Goal: Find specific page/section: Find specific page/section

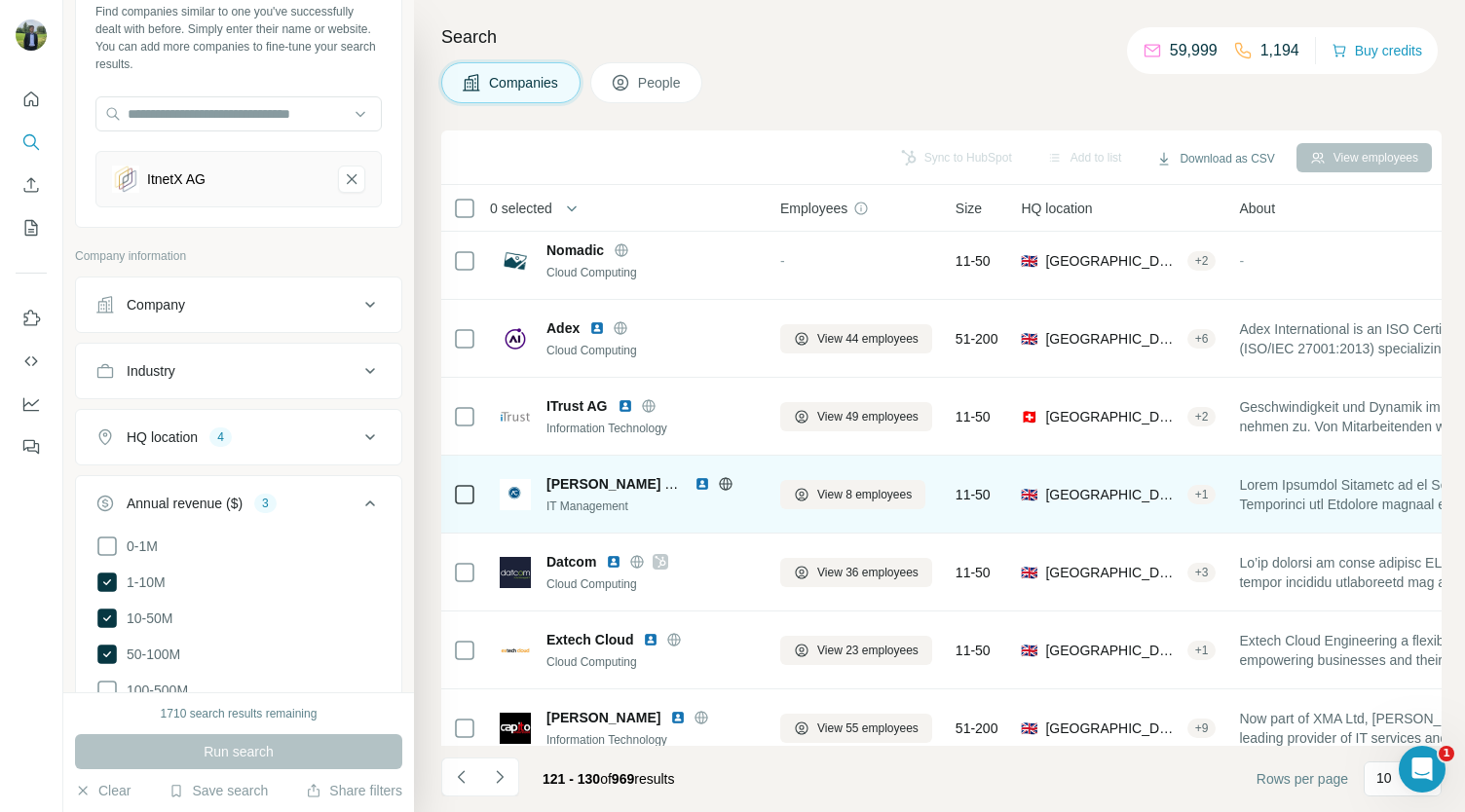
scroll to position [273, 0]
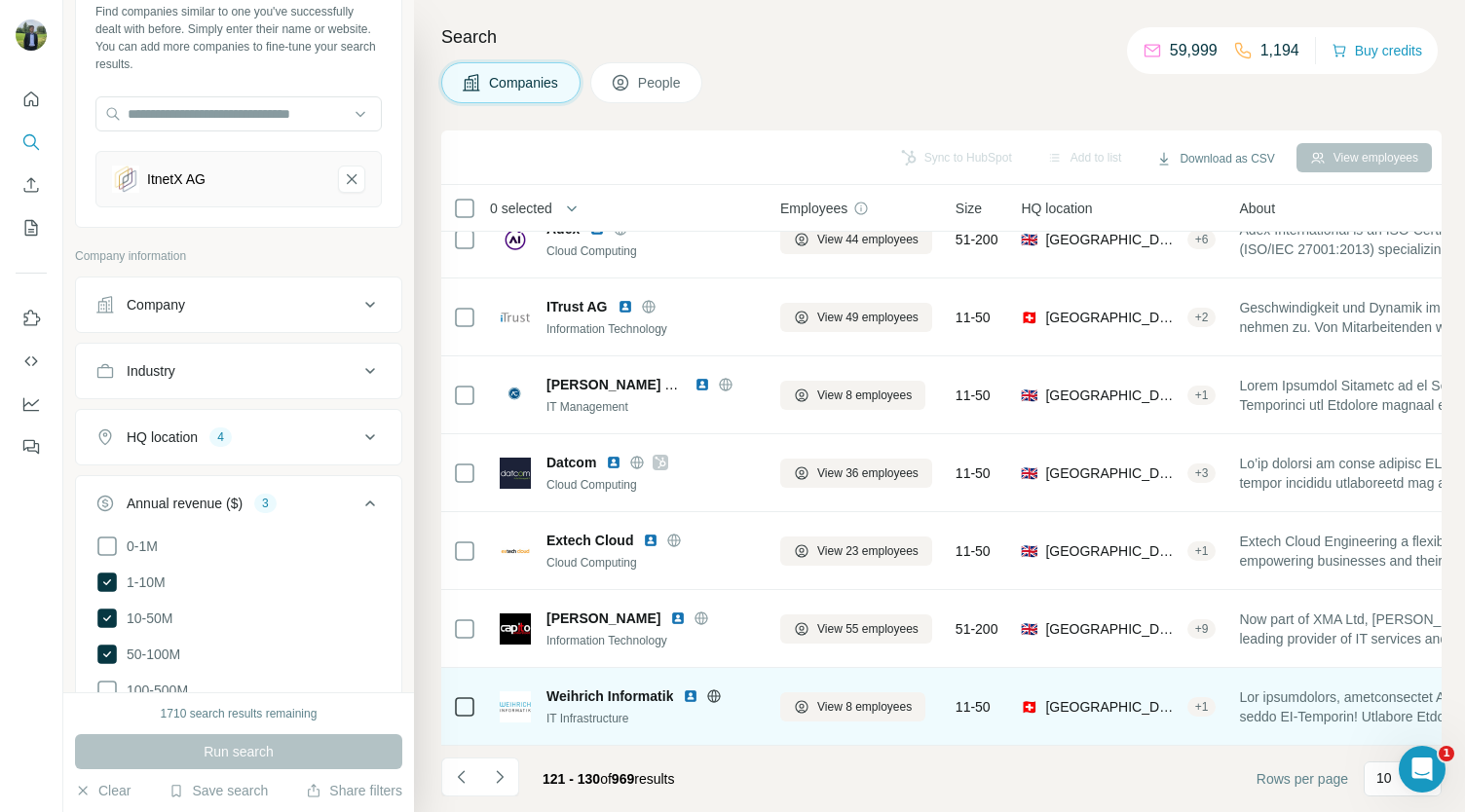
click at [691, 689] on img at bounding box center [691, 697] width 16 height 16
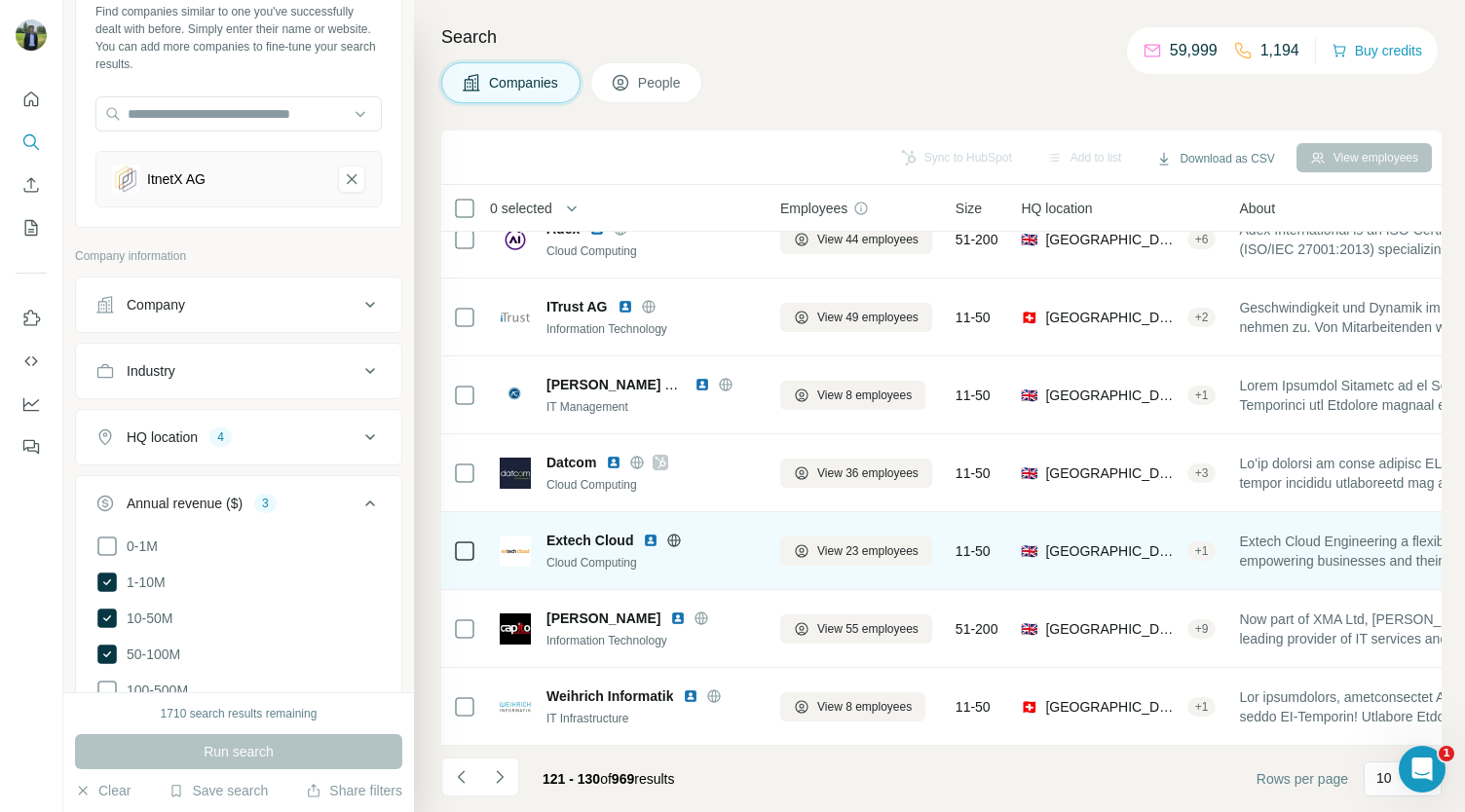
click at [647, 533] on img at bounding box center [651, 541] width 16 height 16
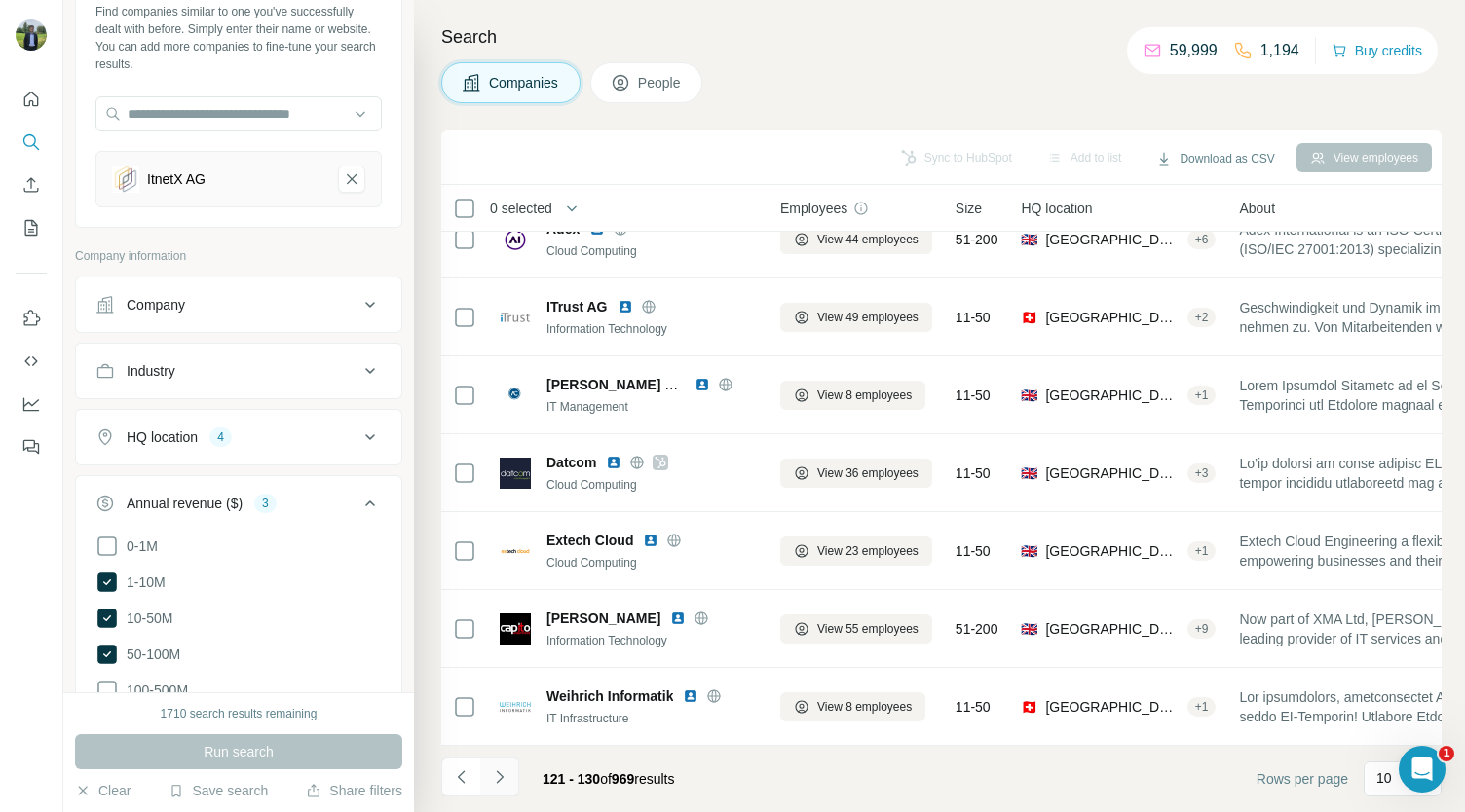
click at [507, 771] on icon "Navigate to next page" at bounding box center [499, 778] width 20 height 20
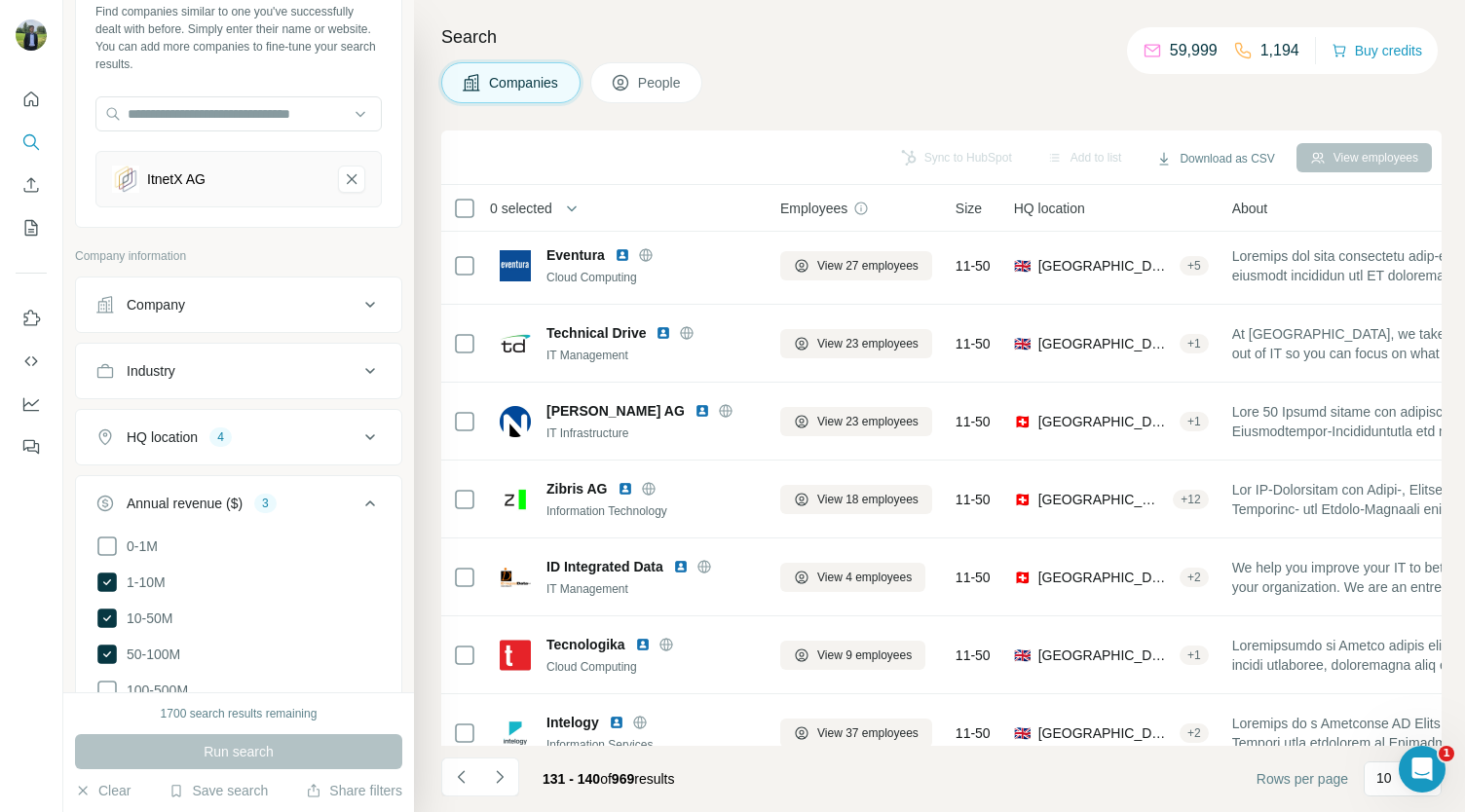
scroll to position [0, 0]
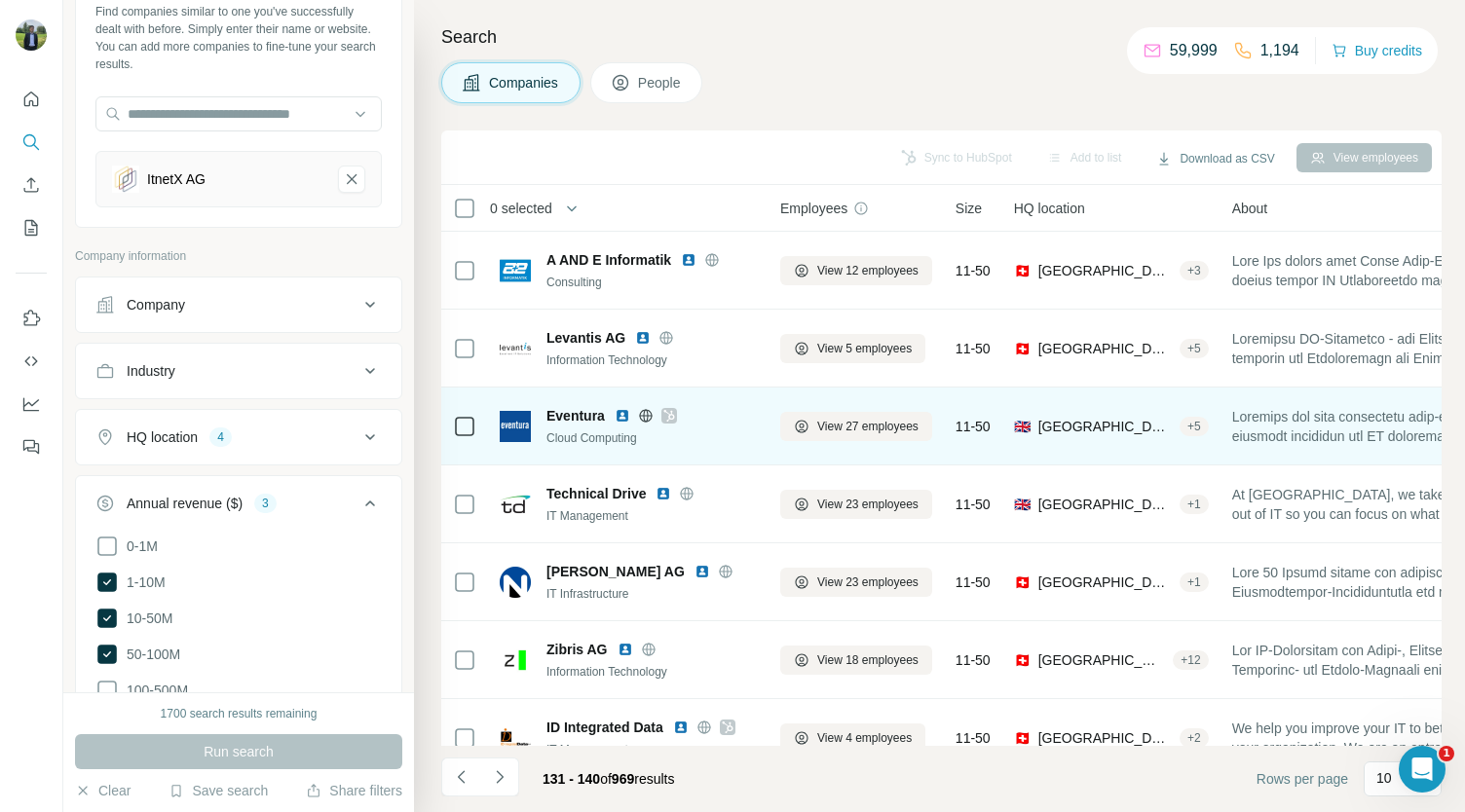
click at [643, 399] on div "Eventura Cloud Computing" at bounding box center [628, 426] width 258 height 53
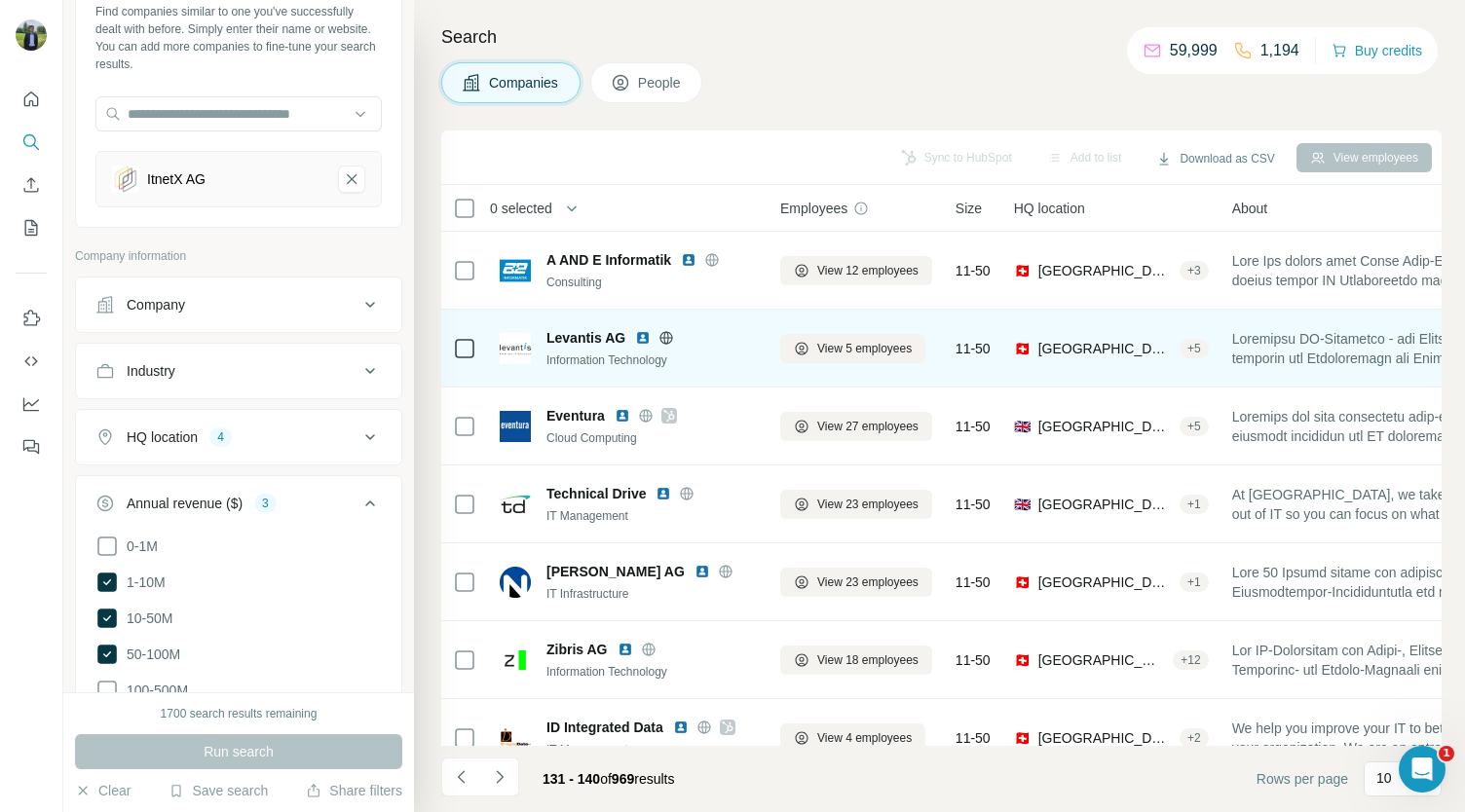
click at [641, 336] on img at bounding box center [643, 338] width 16 height 16
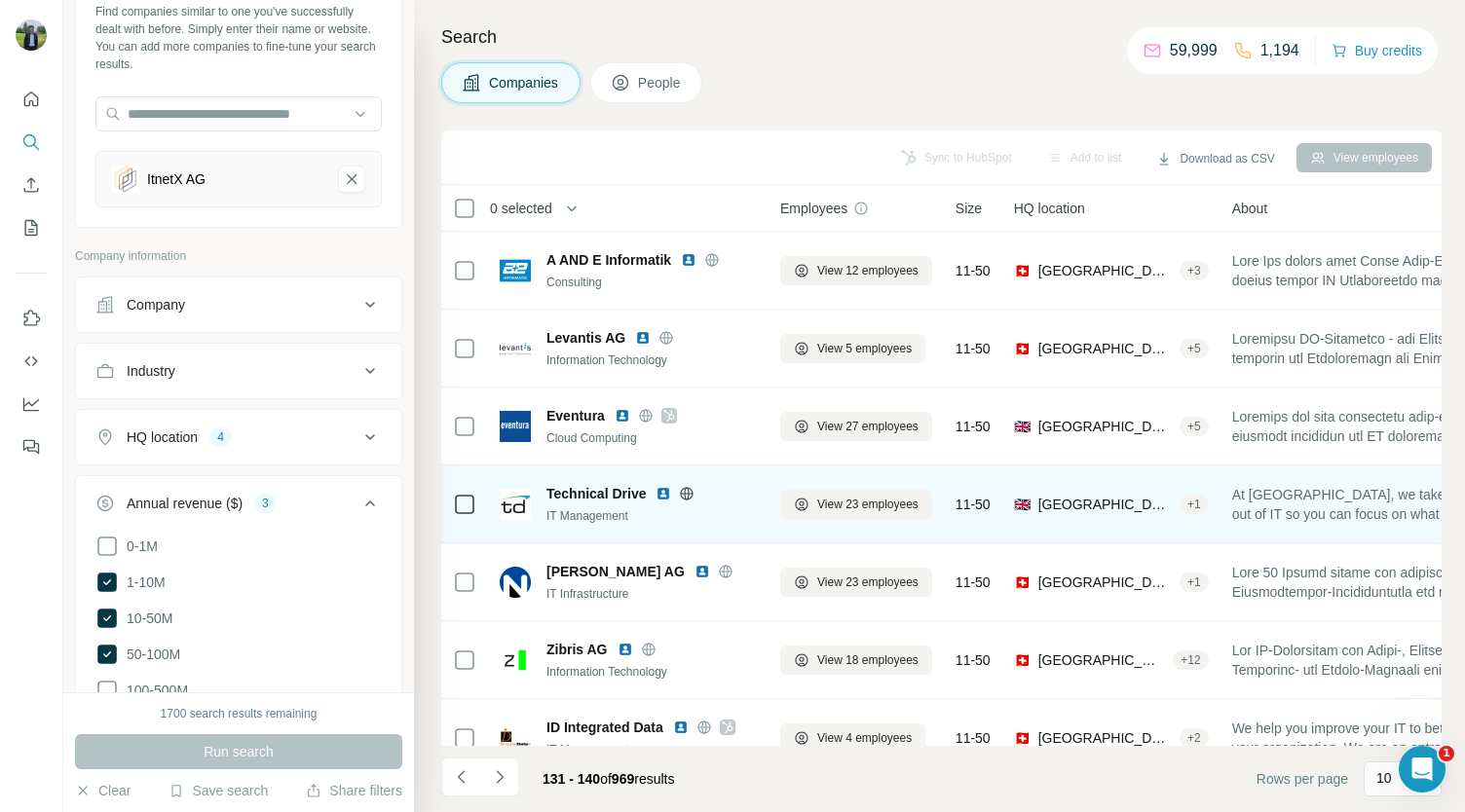
click at [667, 490] on img at bounding box center [664, 493] width 16 height 16
click at [663, 491] on img at bounding box center [664, 493] width 16 height 16
click at [665, 490] on img at bounding box center [664, 493] width 16 height 16
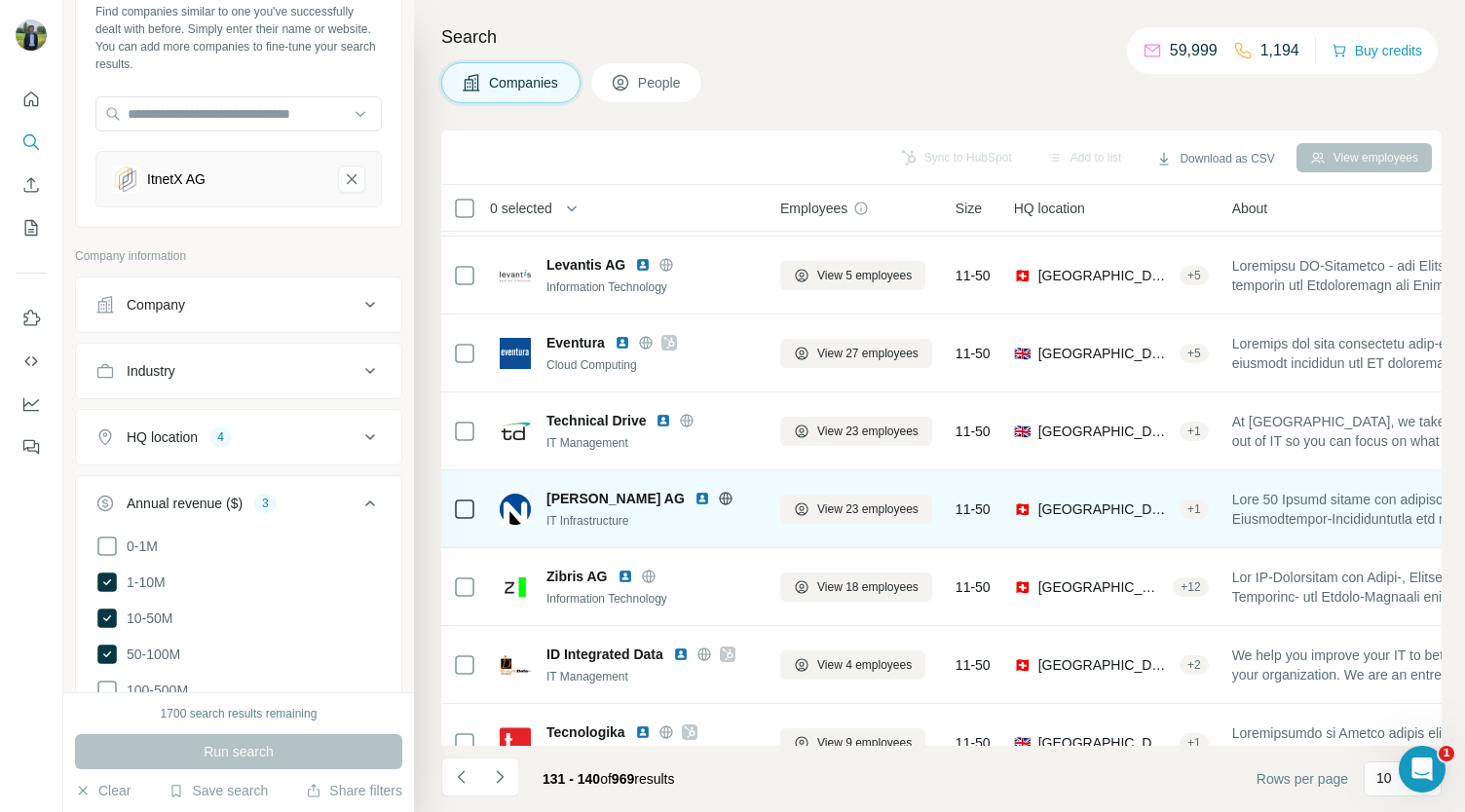
scroll to position [74, 0]
click at [694, 493] on img at bounding box center [702, 497] width 16 height 16
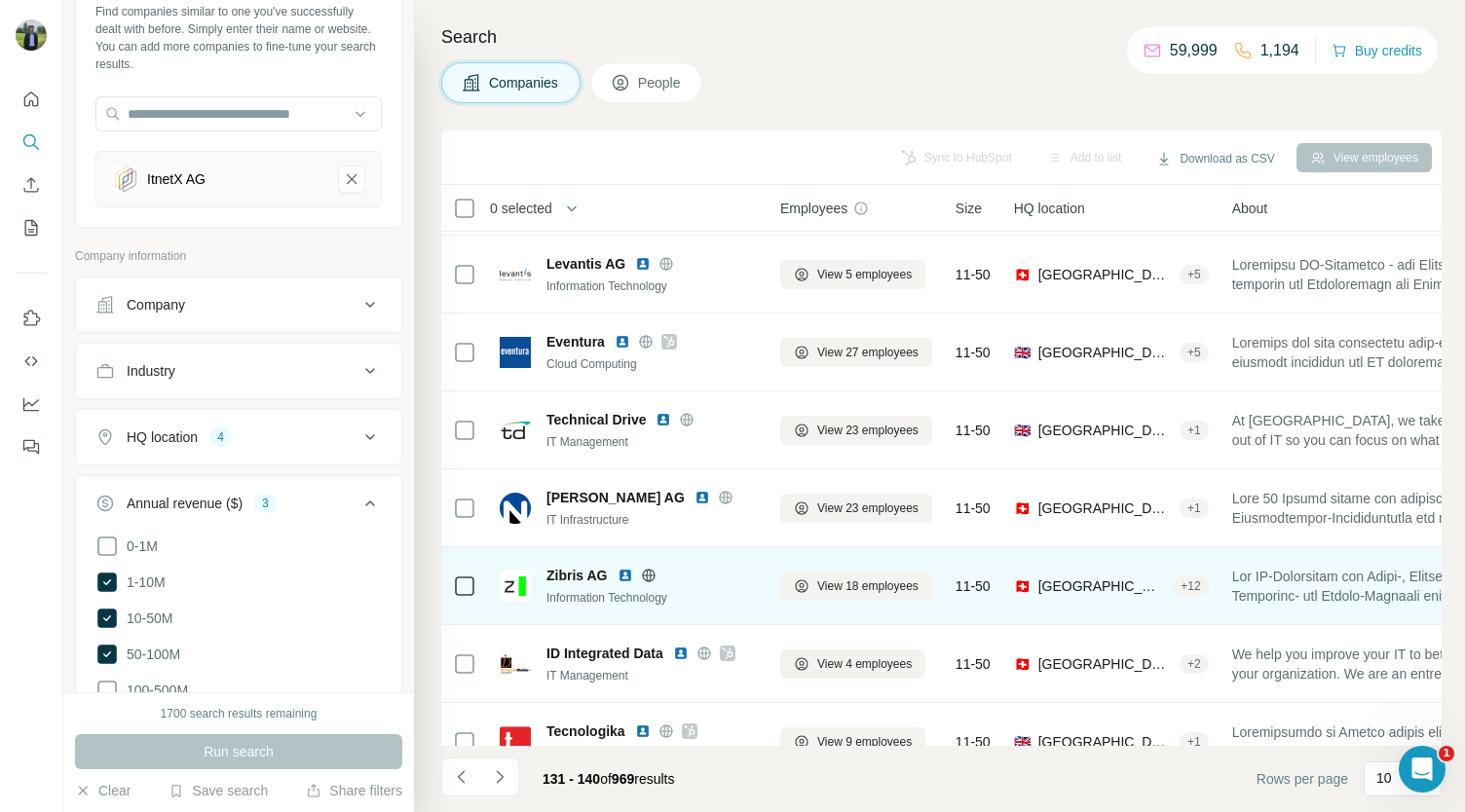
scroll to position [273, 0]
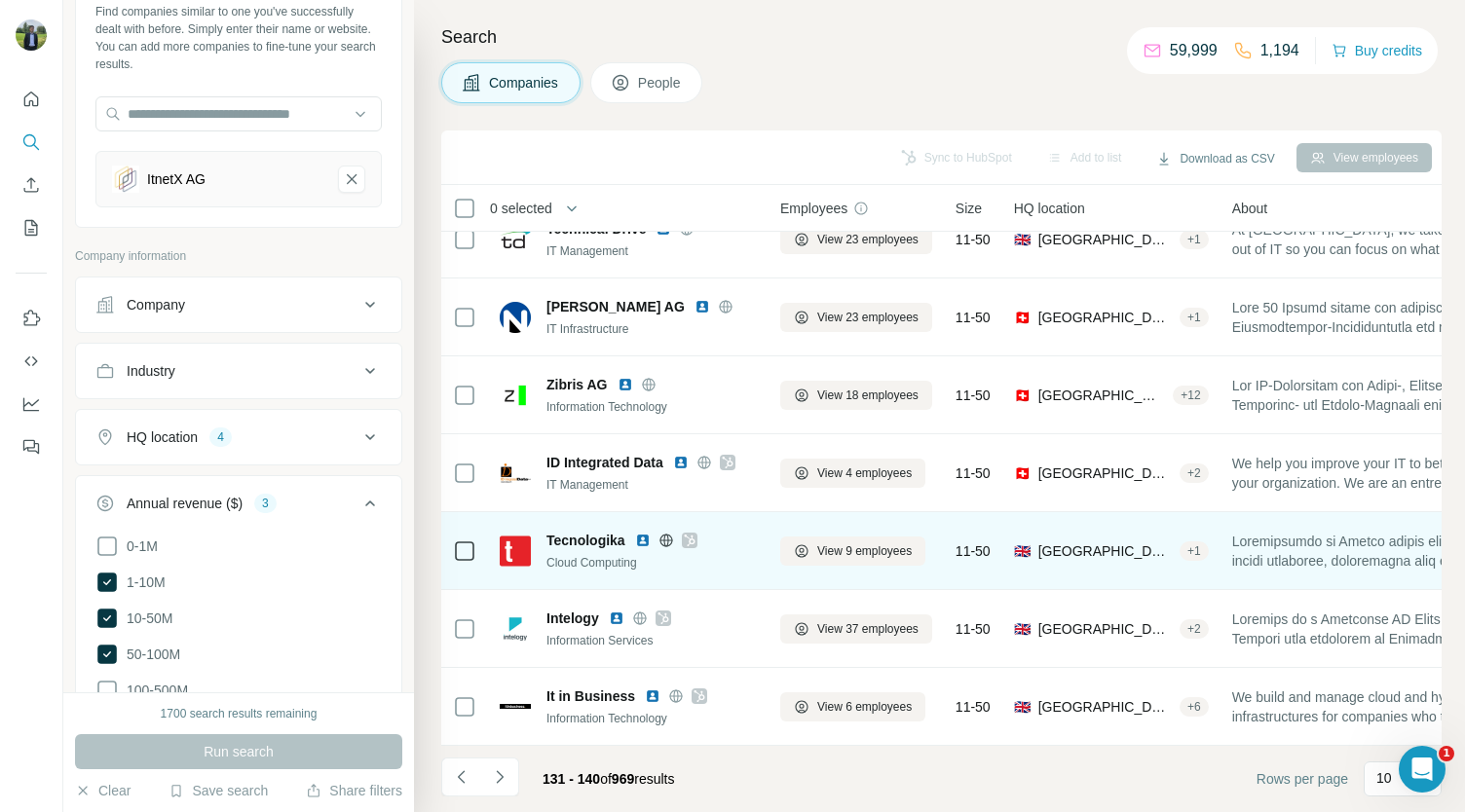
click at [646, 533] on img at bounding box center [643, 541] width 16 height 16
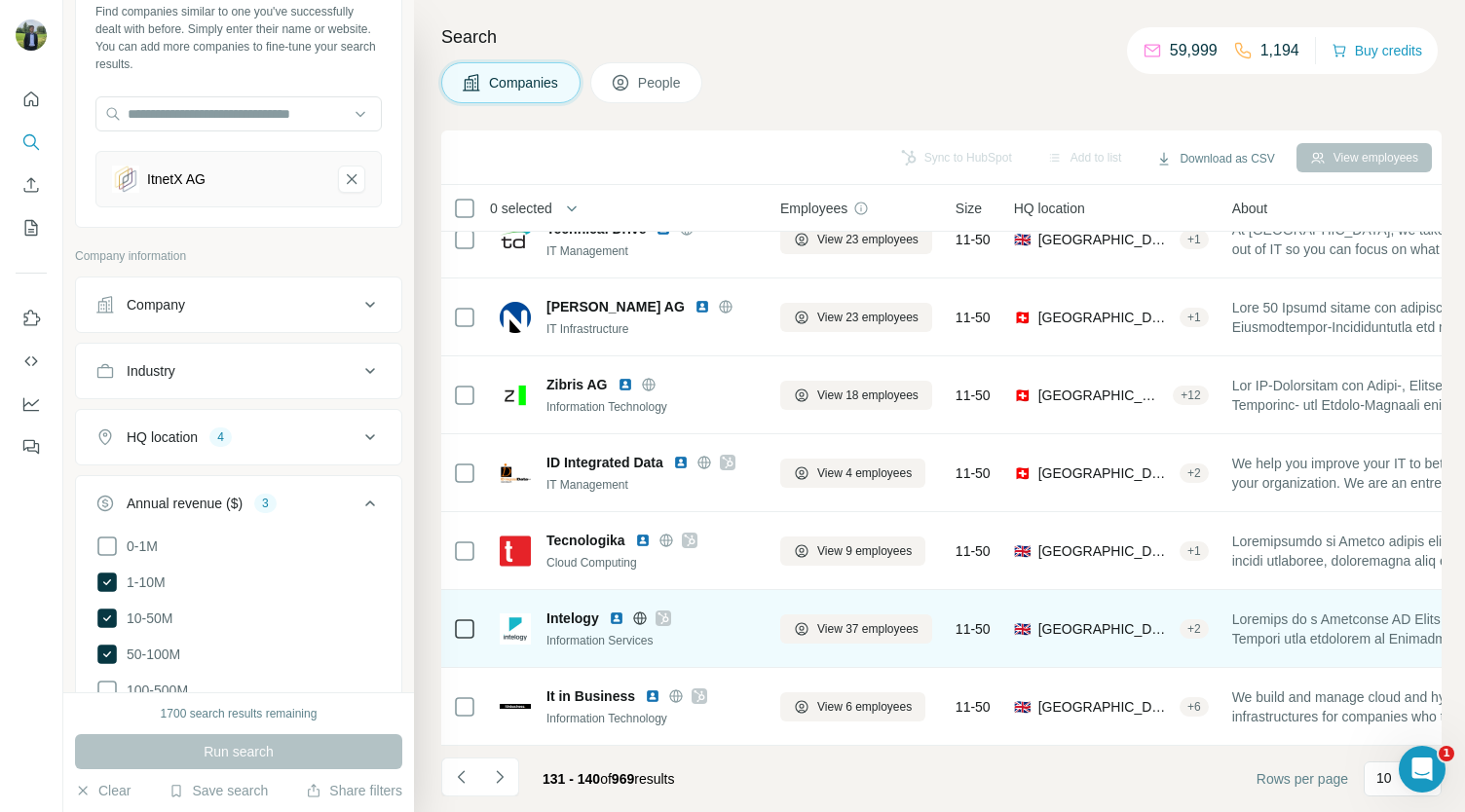
click at [613, 613] on img at bounding box center [616, 618] width 16 height 16
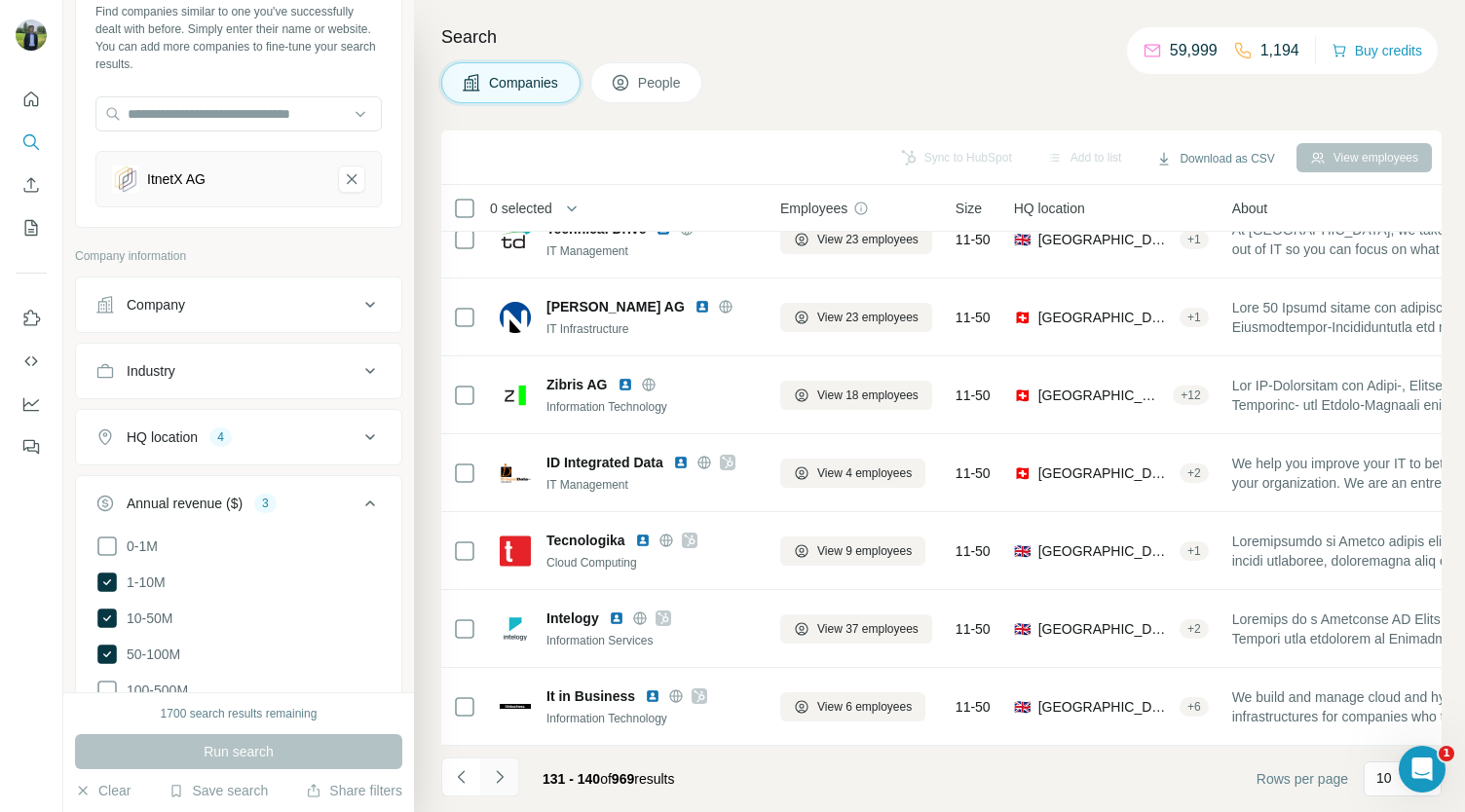
click at [493, 777] on icon "Navigate to next page" at bounding box center [499, 778] width 20 height 20
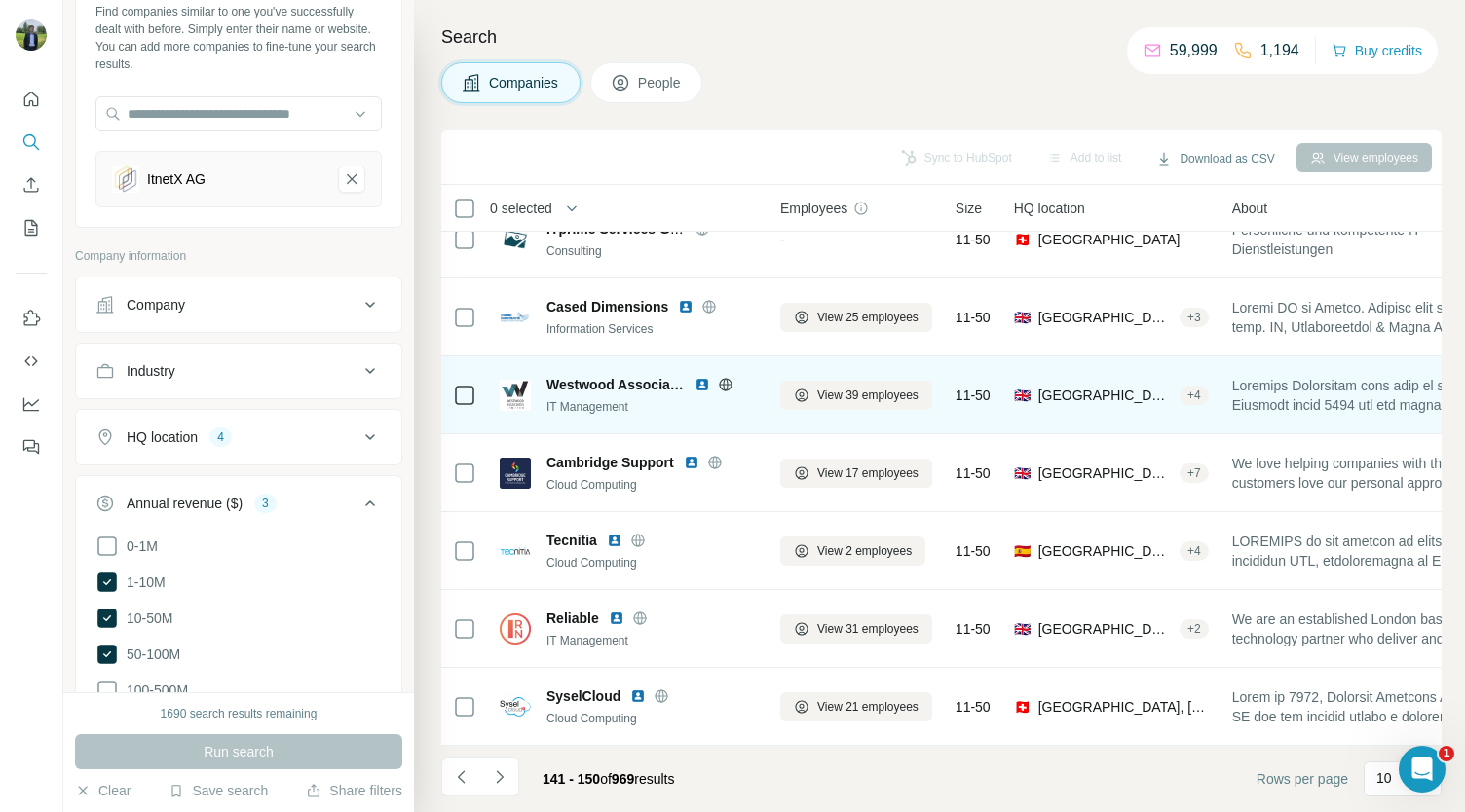
scroll to position [0, 0]
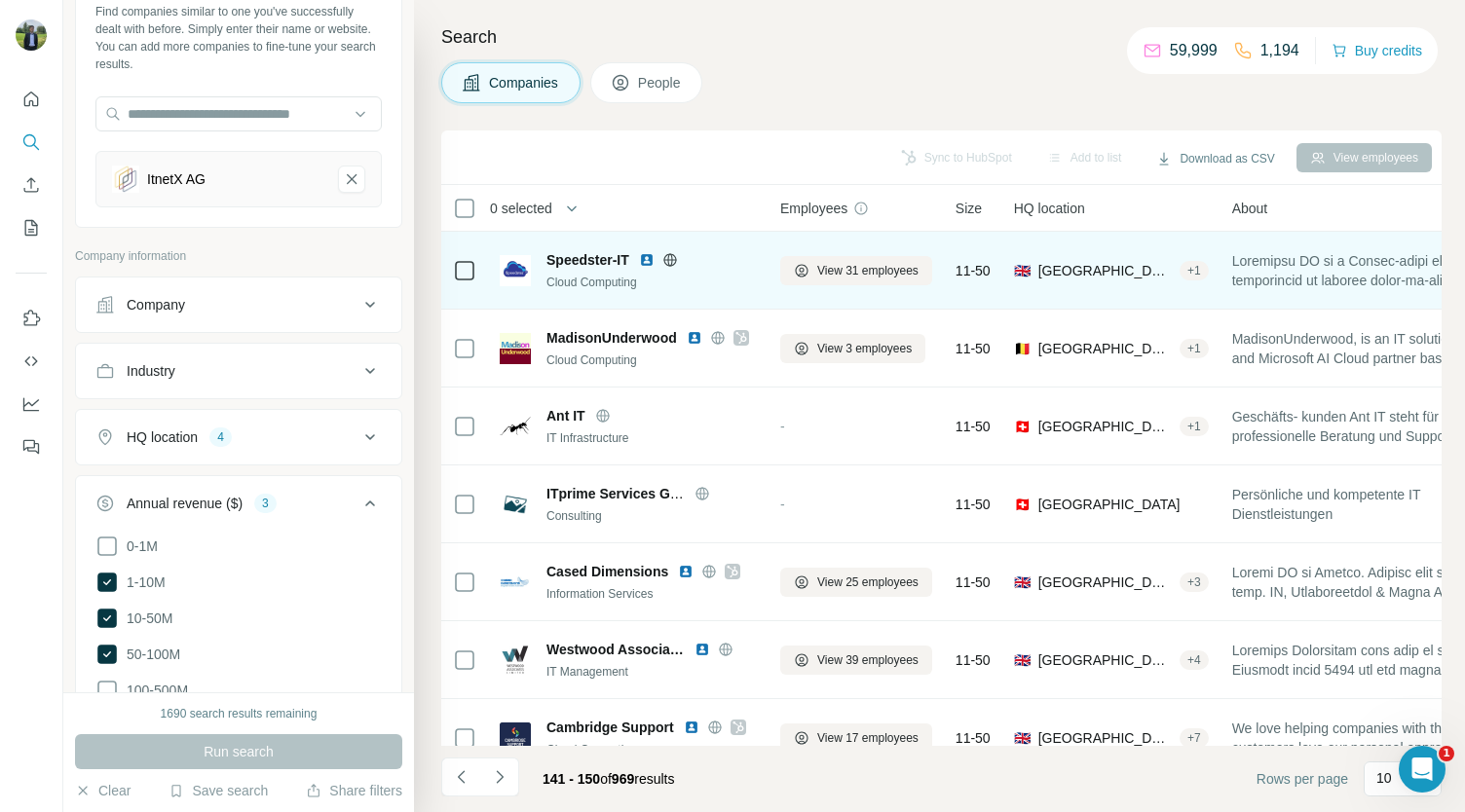
click at [648, 261] on img at bounding box center [647, 261] width 16 height 16
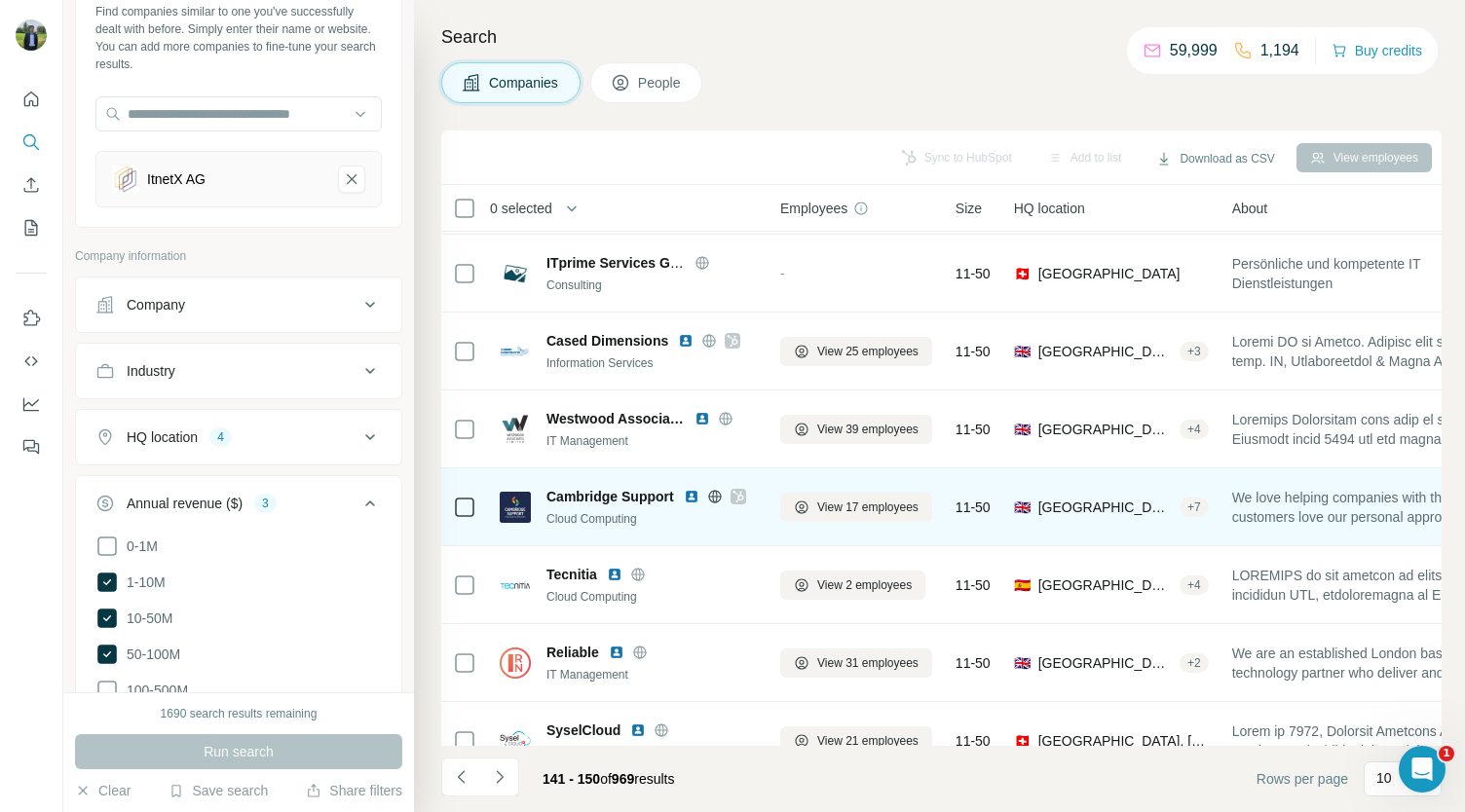
scroll to position [273, 0]
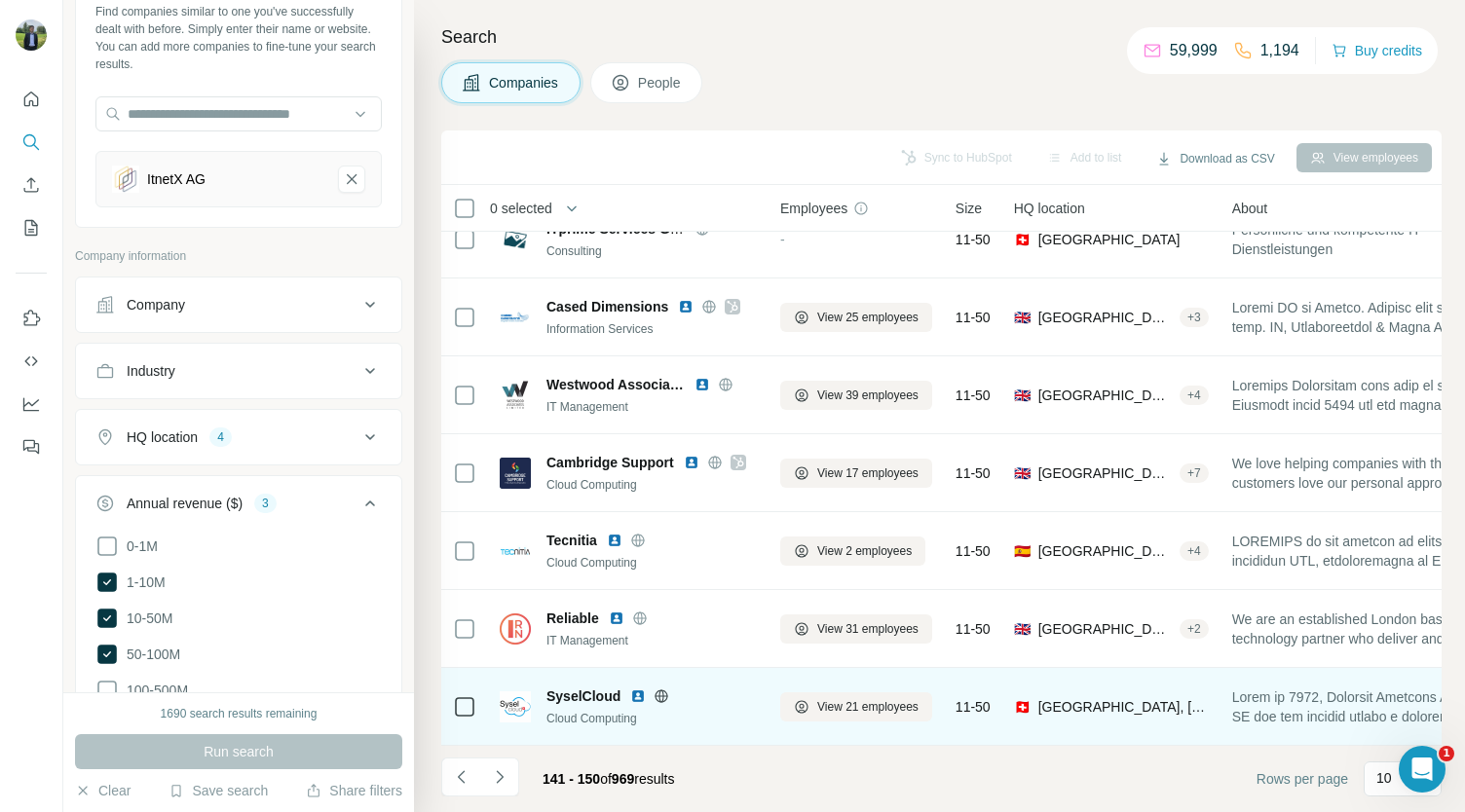
click at [639, 689] on img at bounding box center [638, 697] width 16 height 16
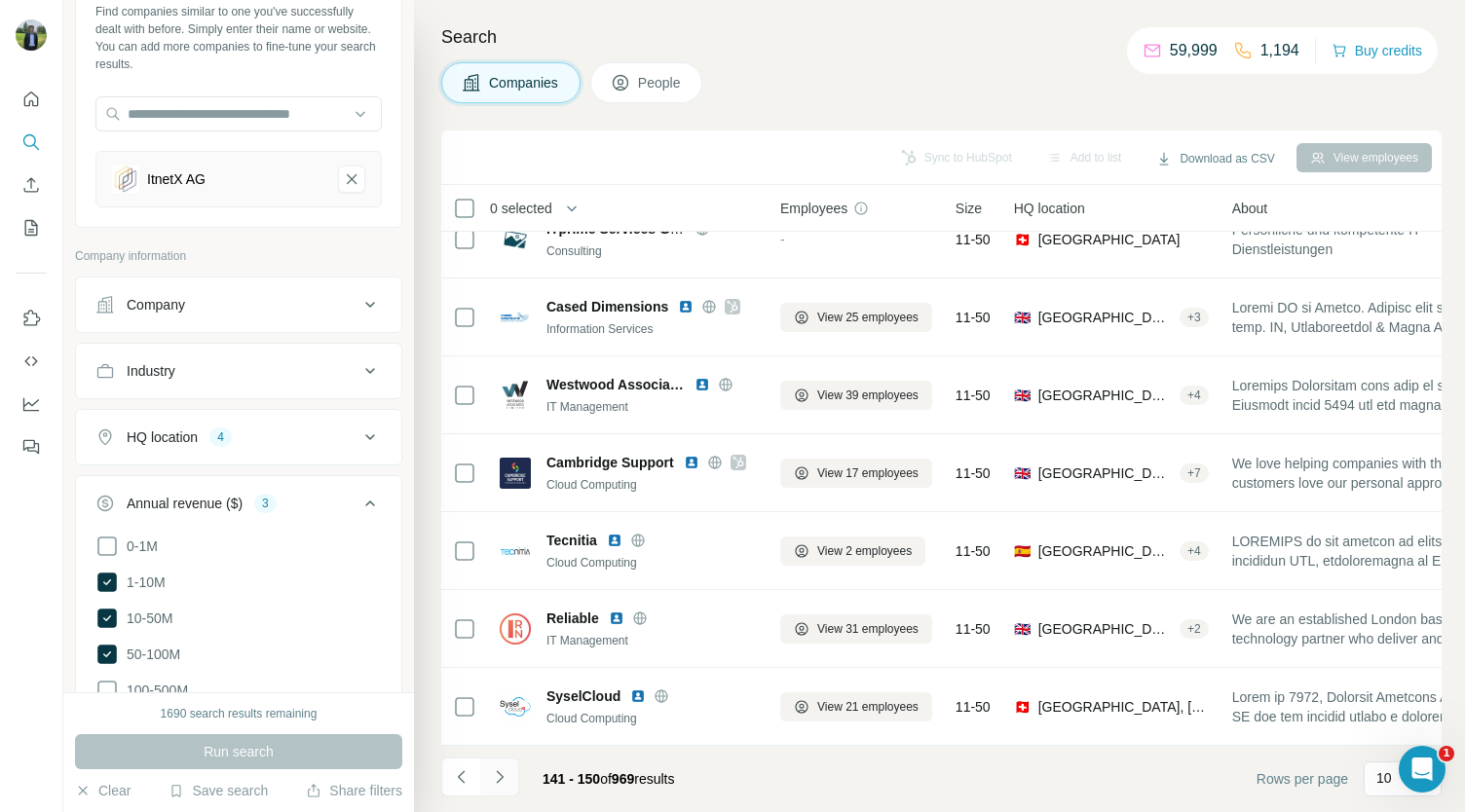
click at [501, 773] on icon "Navigate to next page" at bounding box center [499, 778] width 20 height 20
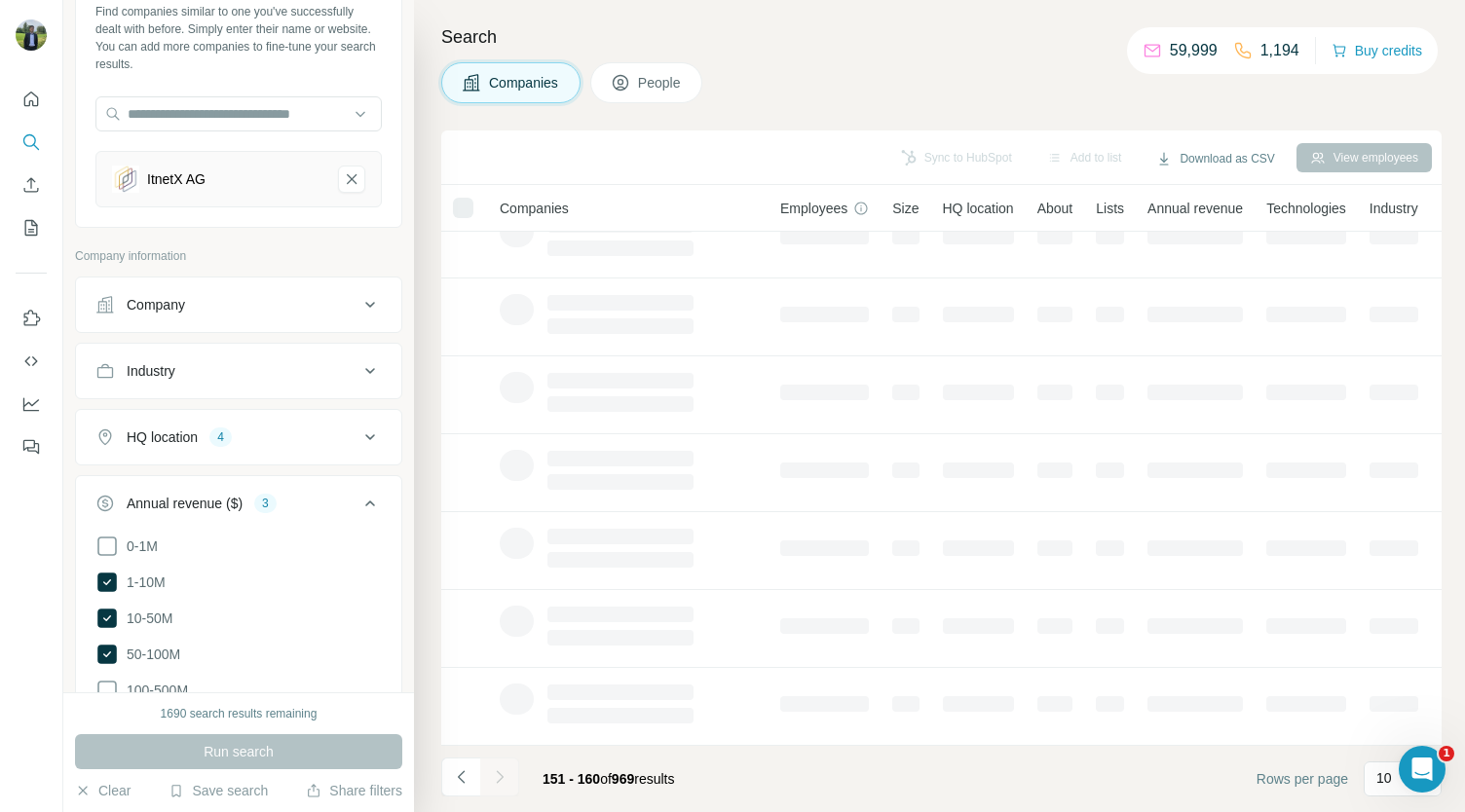
scroll to position [0, 0]
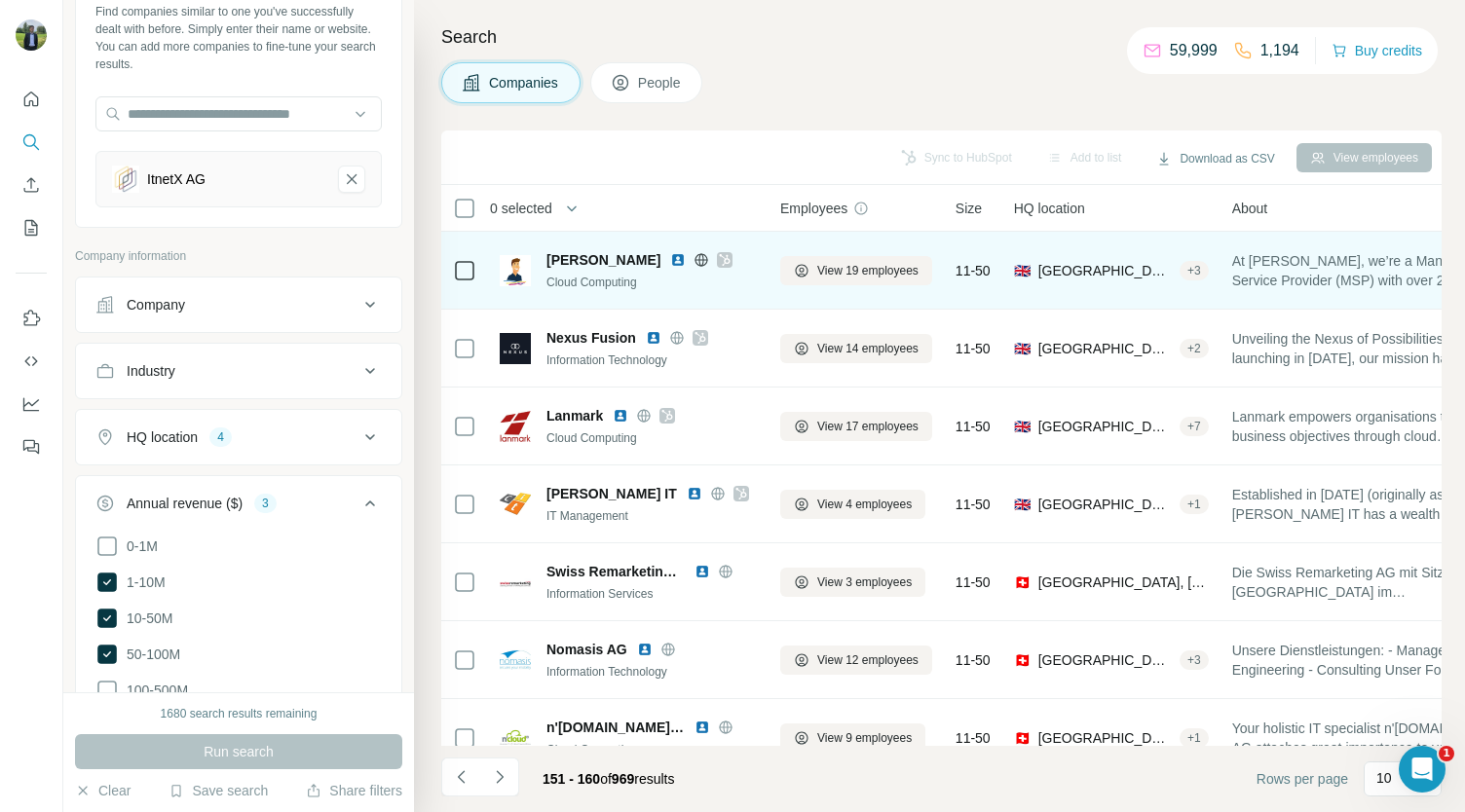
click at [671, 257] on img at bounding box center [678, 261] width 16 height 16
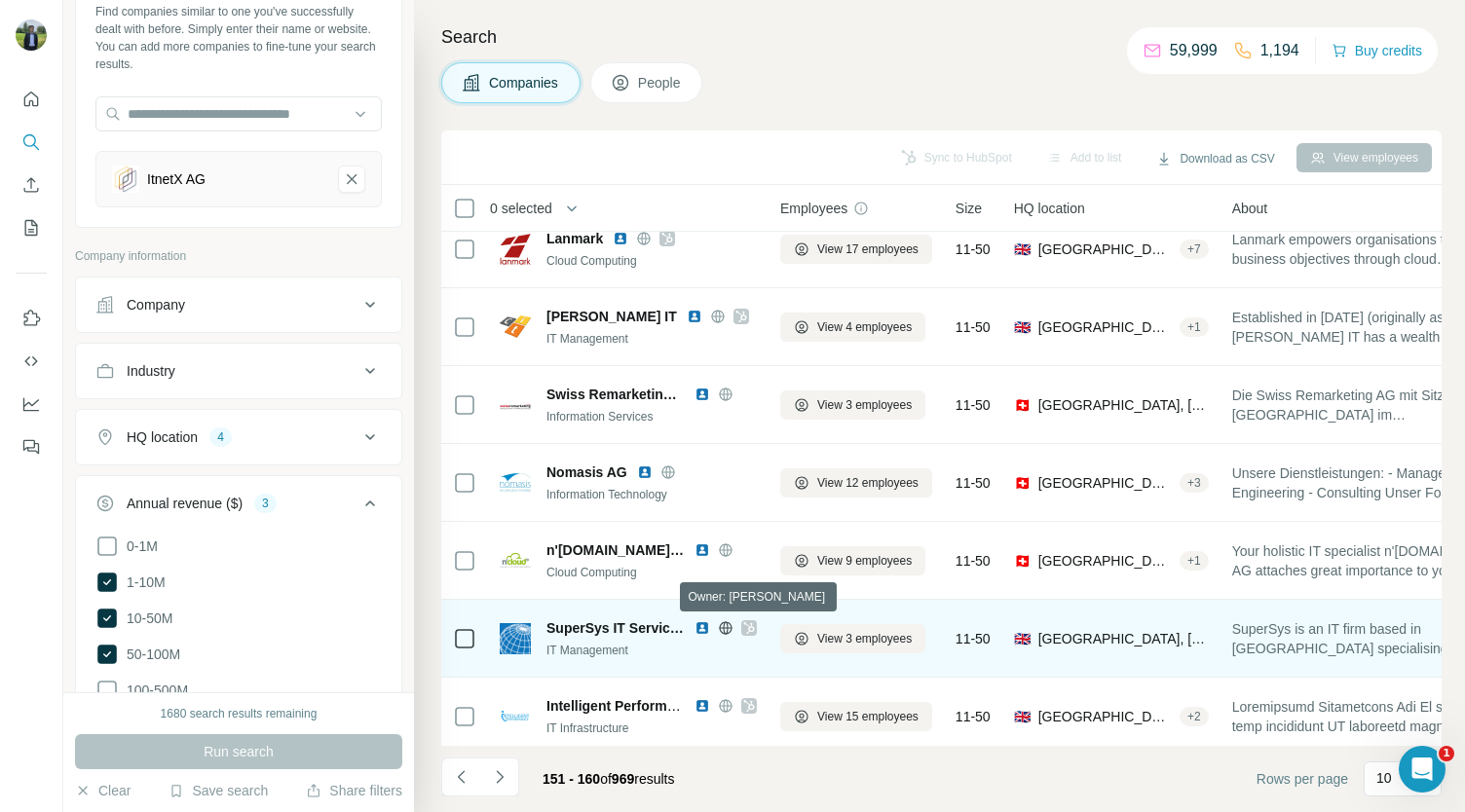
scroll to position [273, 0]
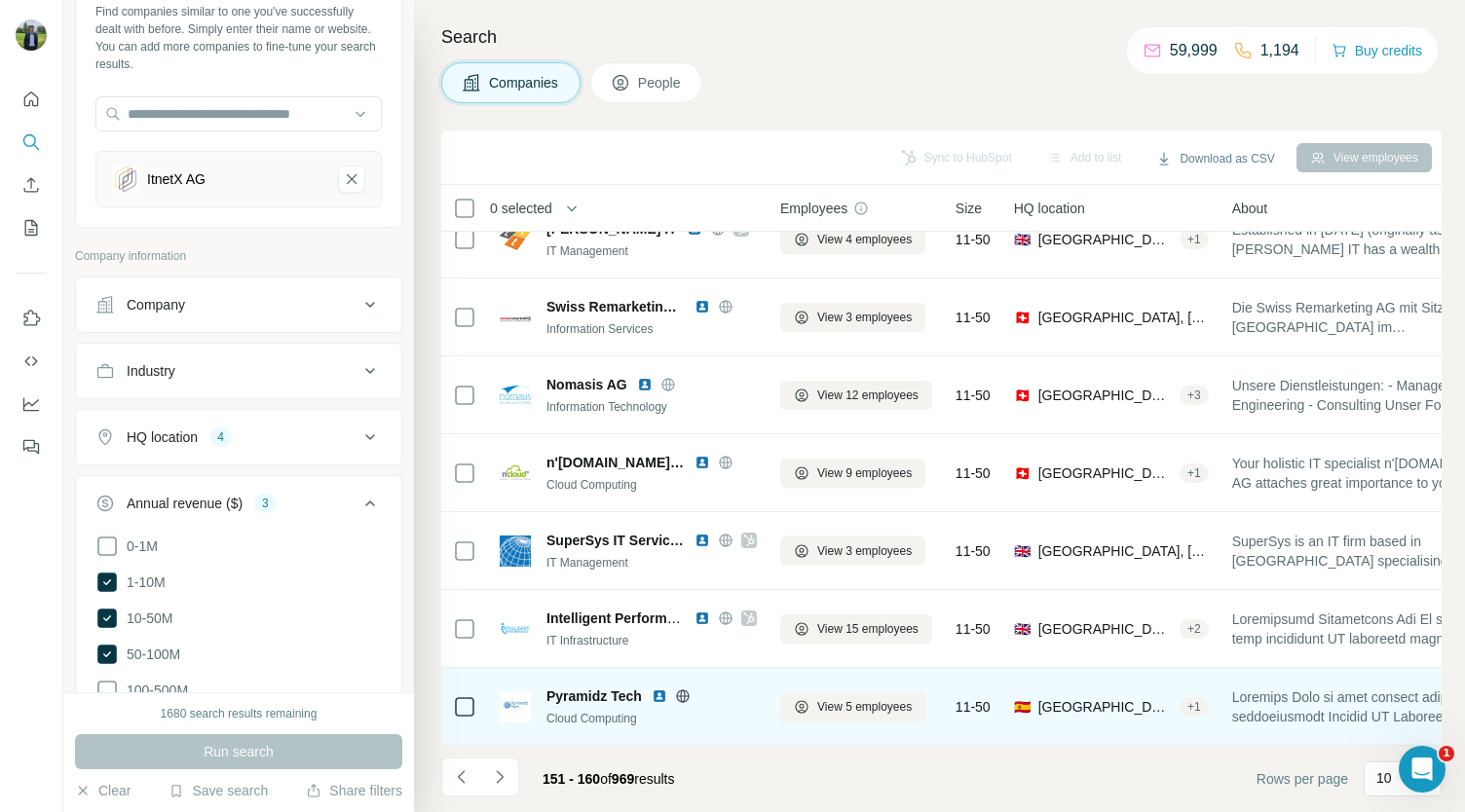
click at [658, 689] on img at bounding box center [660, 697] width 16 height 16
